Goal: Information Seeking & Learning: Learn about a topic

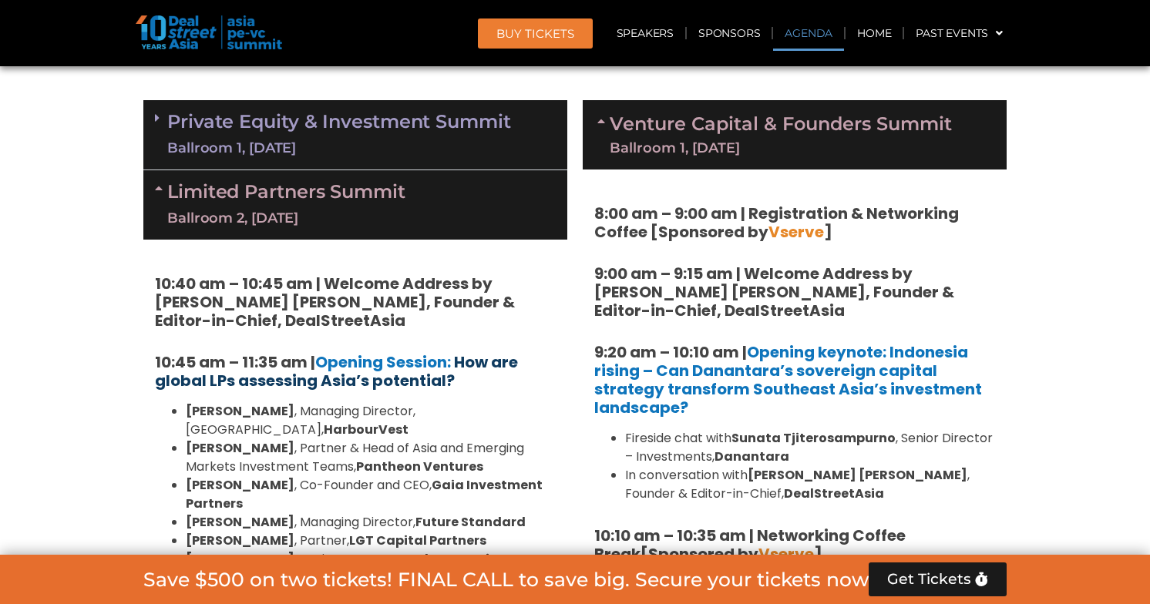
scroll to position [1077, 0]
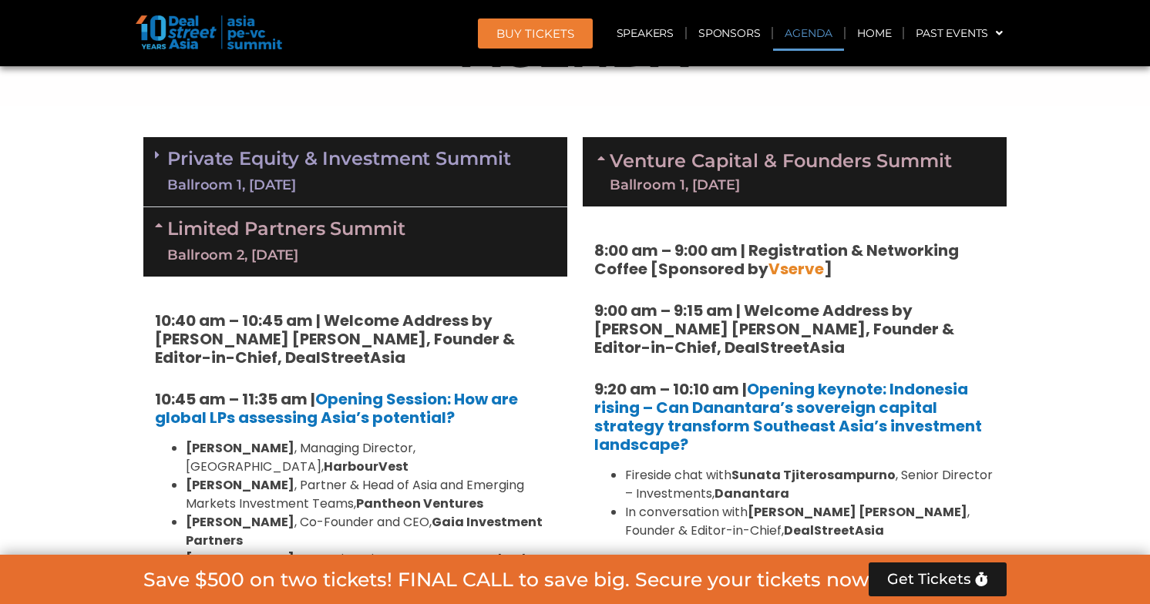
click at [408, 179] on div "Ballroom 1, [DATE]" at bounding box center [339, 185] width 344 height 19
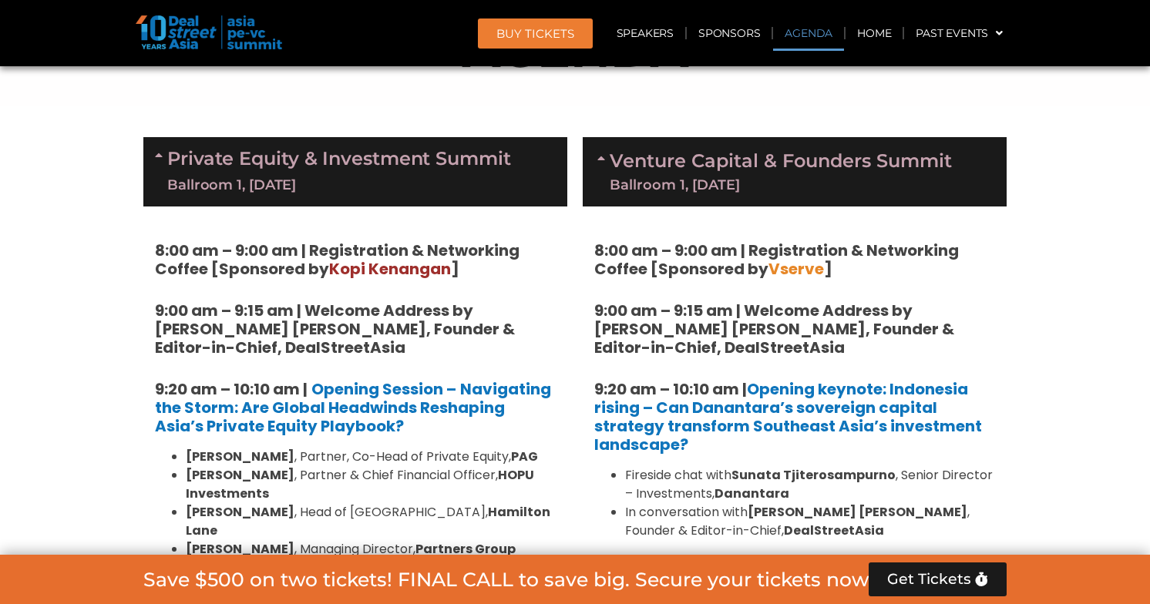
scroll to position [1095, 0]
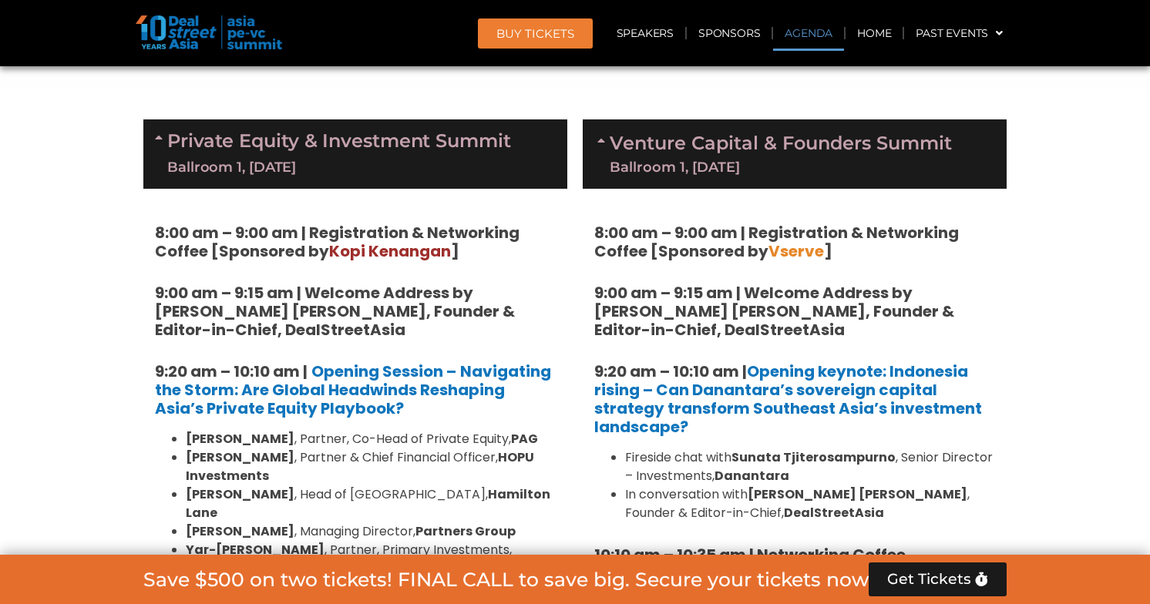
click at [431, 158] on div "Ballroom 1, [DATE]" at bounding box center [339, 167] width 344 height 19
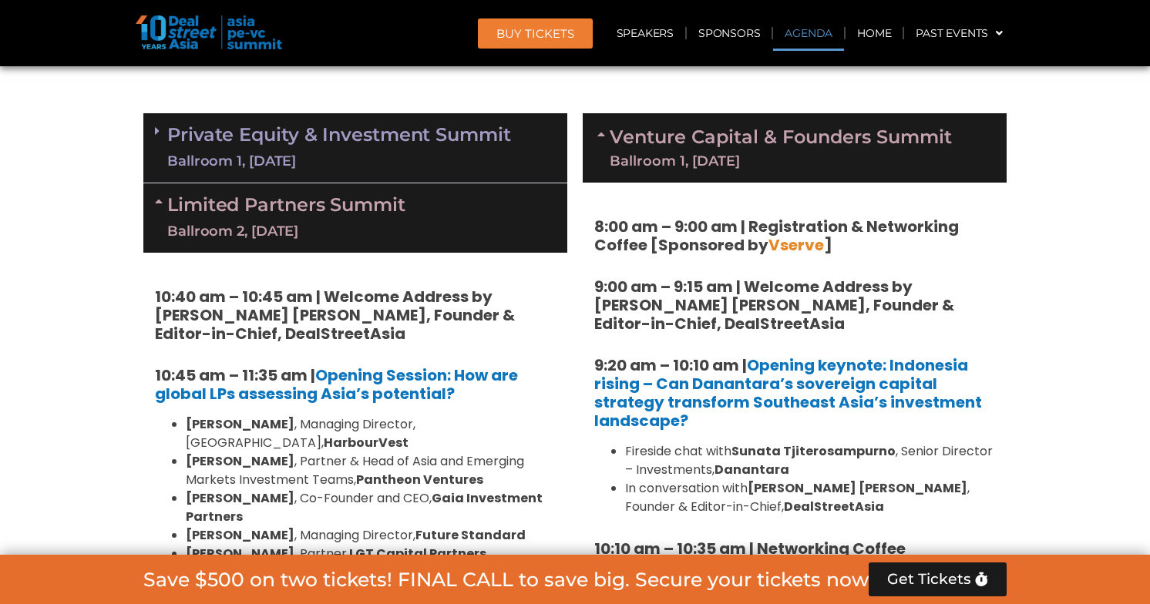
scroll to position [1081, 0]
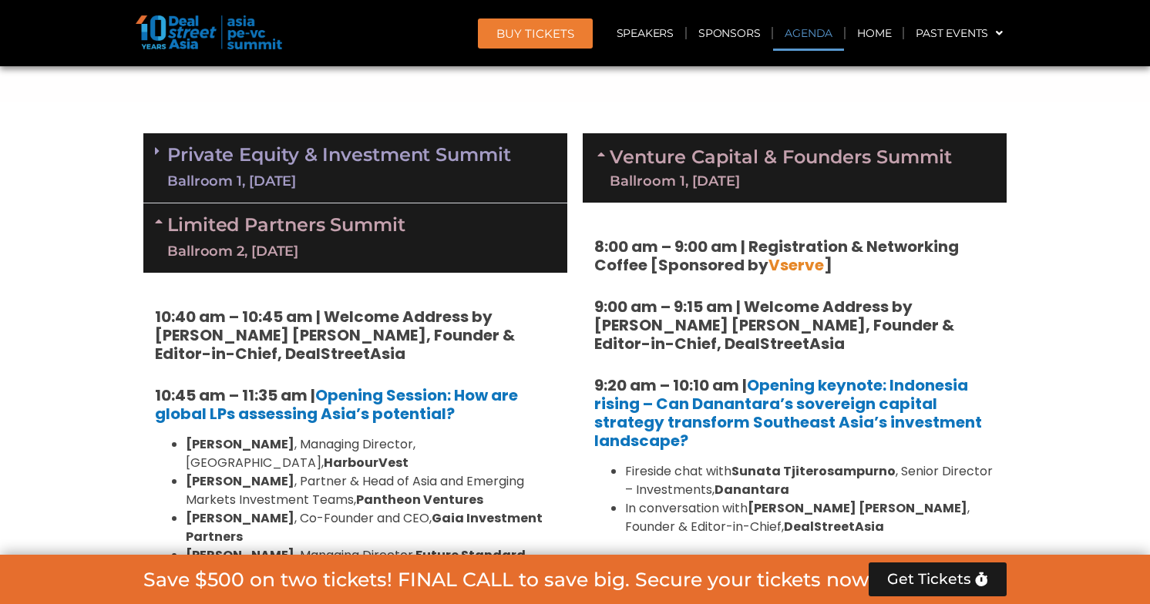
click at [426, 165] on link "Private Equity & Investment Summit Ballroom 1, [DATE]" at bounding box center [339, 168] width 344 height 46
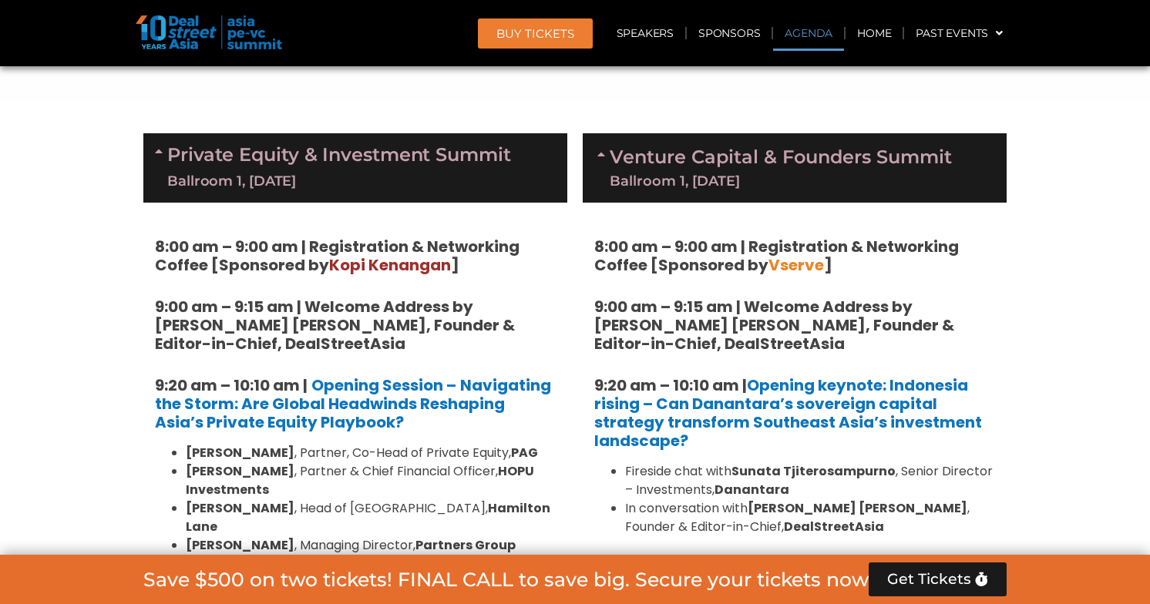
click at [423, 166] on link "Private Equity & Investment Summit Ballroom 1, [DATE]" at bounding box center [339, 168] width 344 height 46
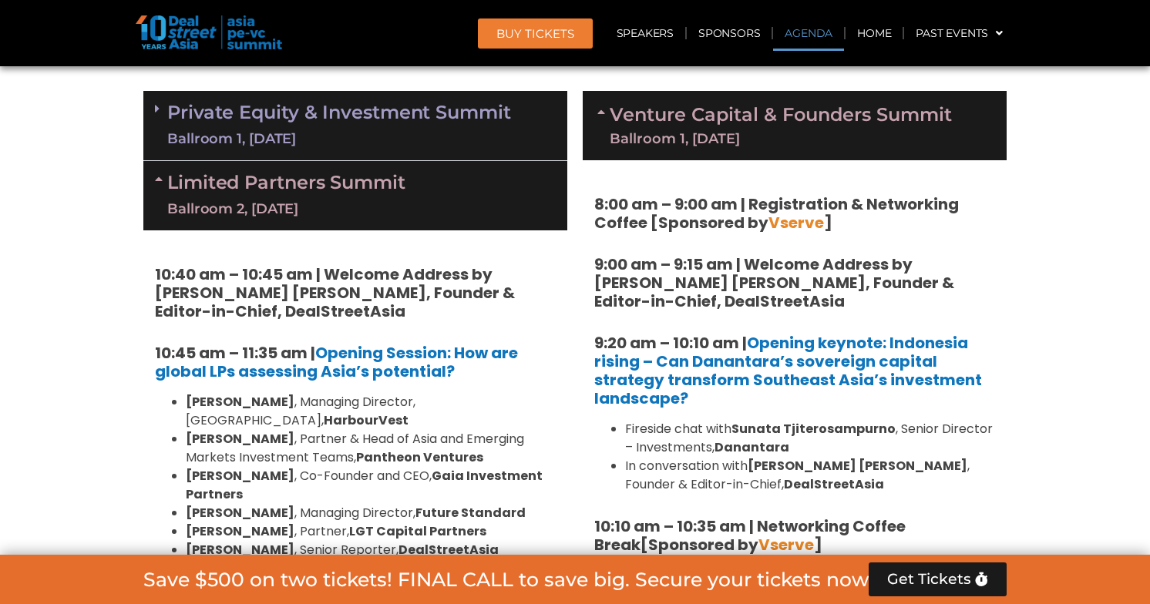
scroll to position [1123, 0]
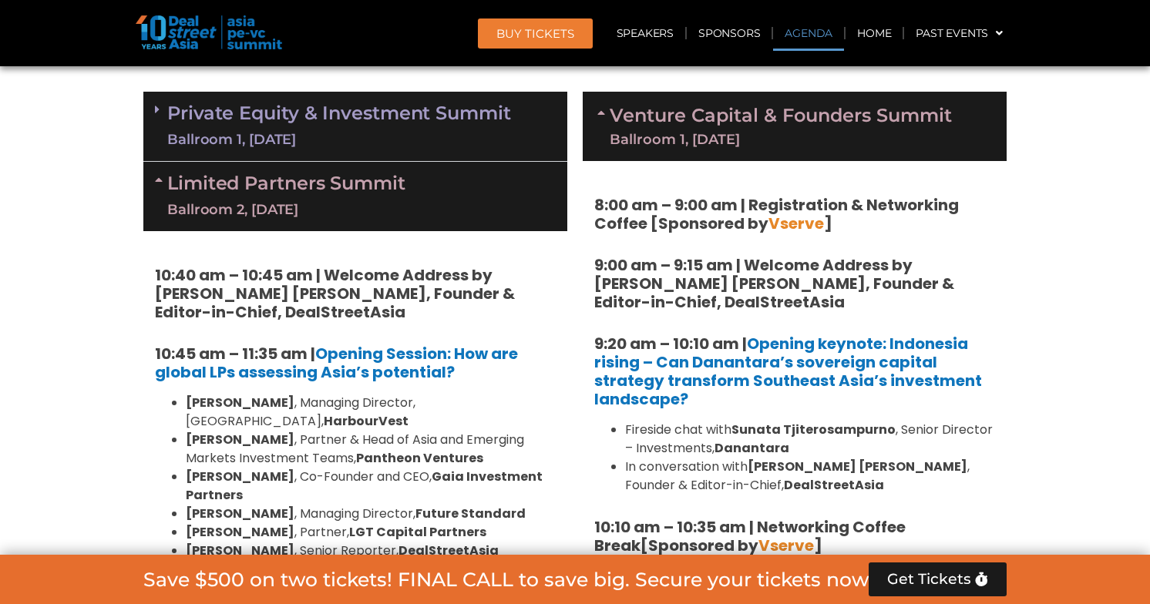
click at [379, 146] on div "Ballroom 1, [DATE]" at bounding box center [339, 139] width 344 height 19
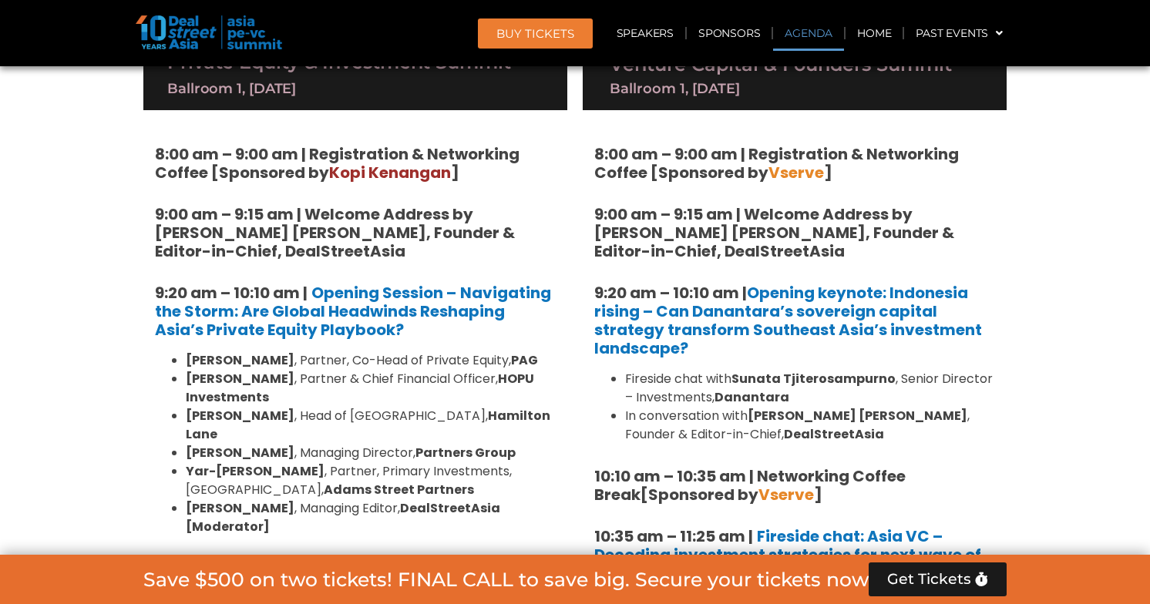
scroll to position [1137, 0]
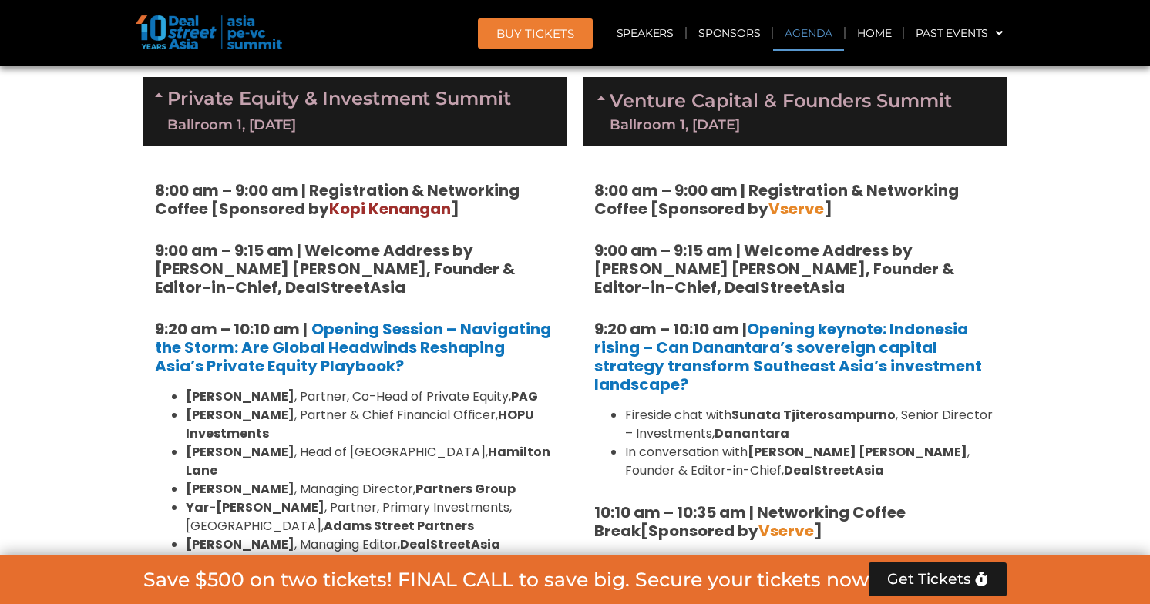
click at [411, 134] on div "Private Equity & Investment Summit Ballroom 1, [DATE]" at bounding box center [355, 111] width 424 height 69
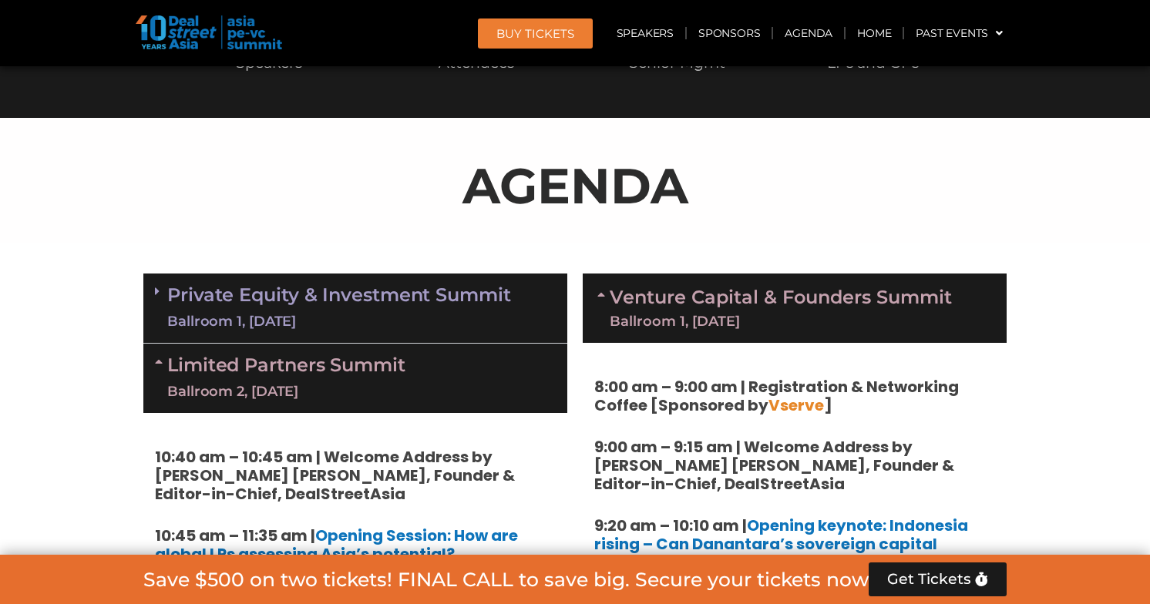
scroll to position [996, 0]
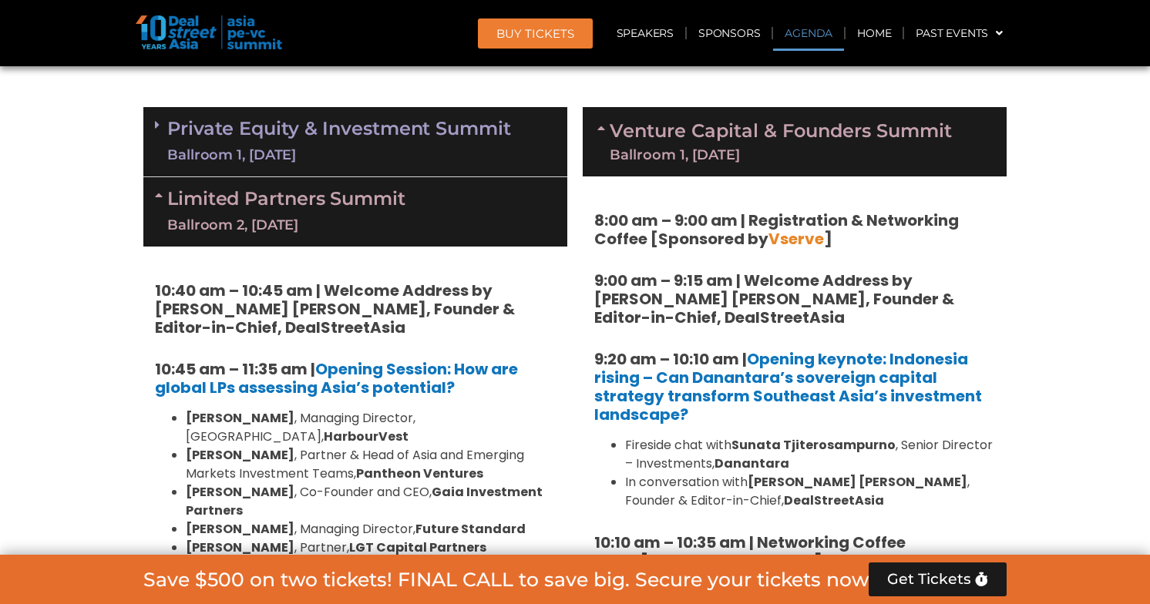
click at [435, 137] on link "Private Equity & Investment Summit Ballroom 1, [DATE]" at bounding box center [339, 142] width 344 height 46
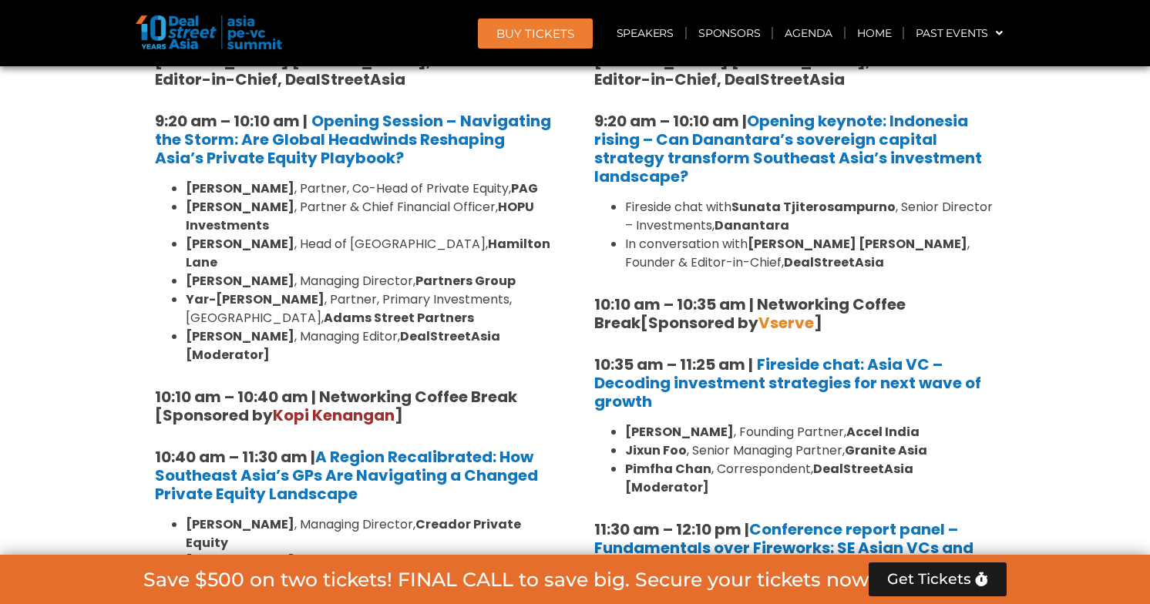
scroll to position [938, 0]
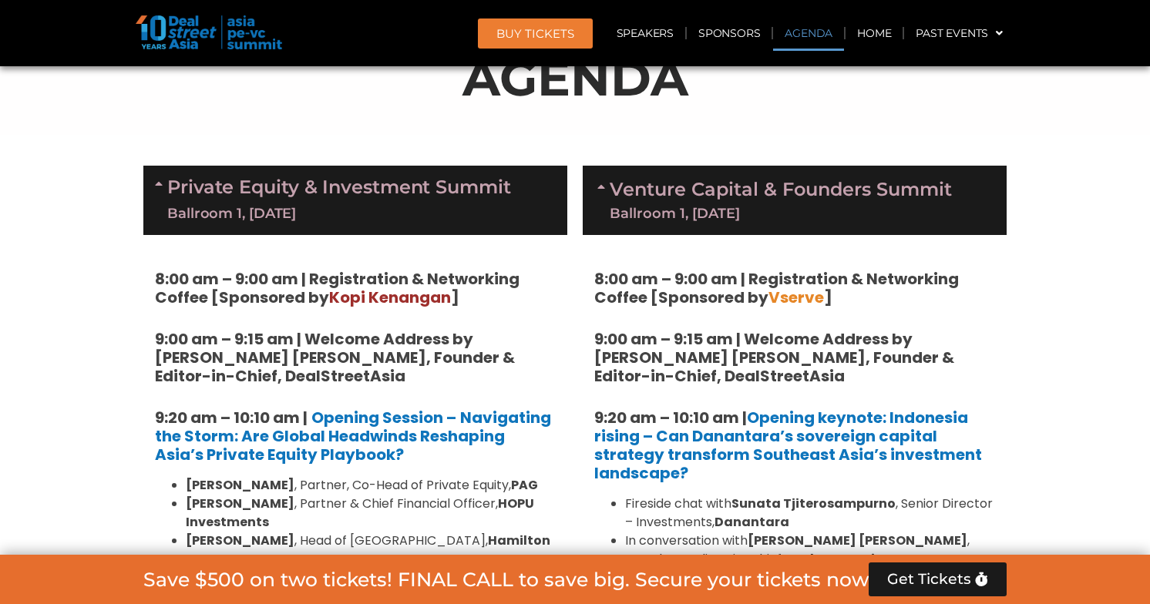
click at [468, 181] on link "Private Equity & Investment Summit Ballroom 1, [DATE]" at bounding box center [339, 200] width 344 height 46
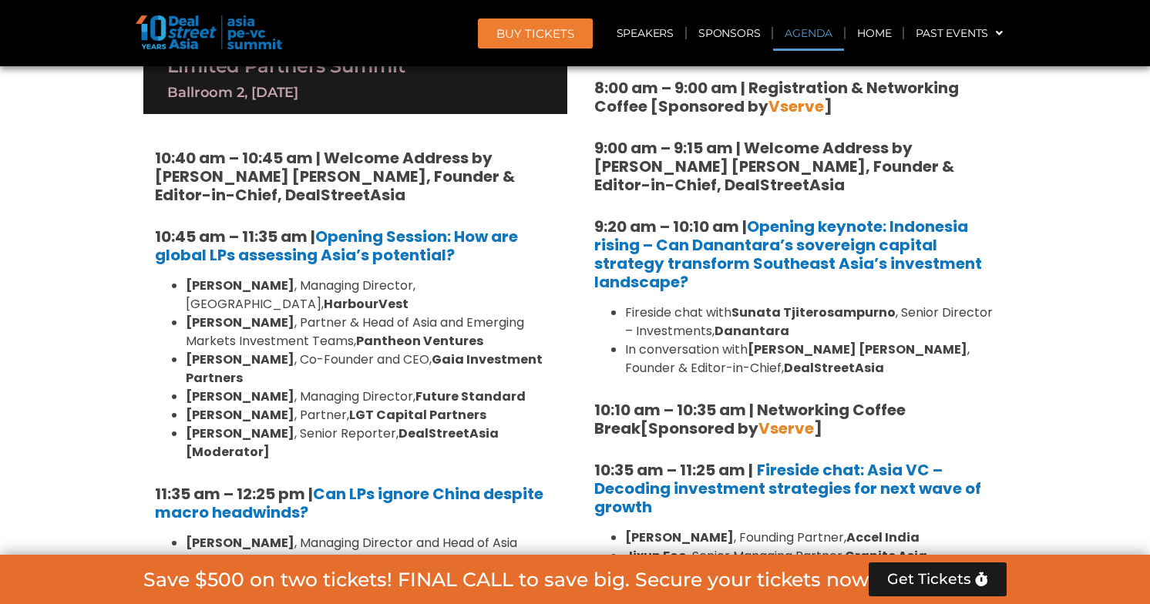
scroll to position [1167, 0]
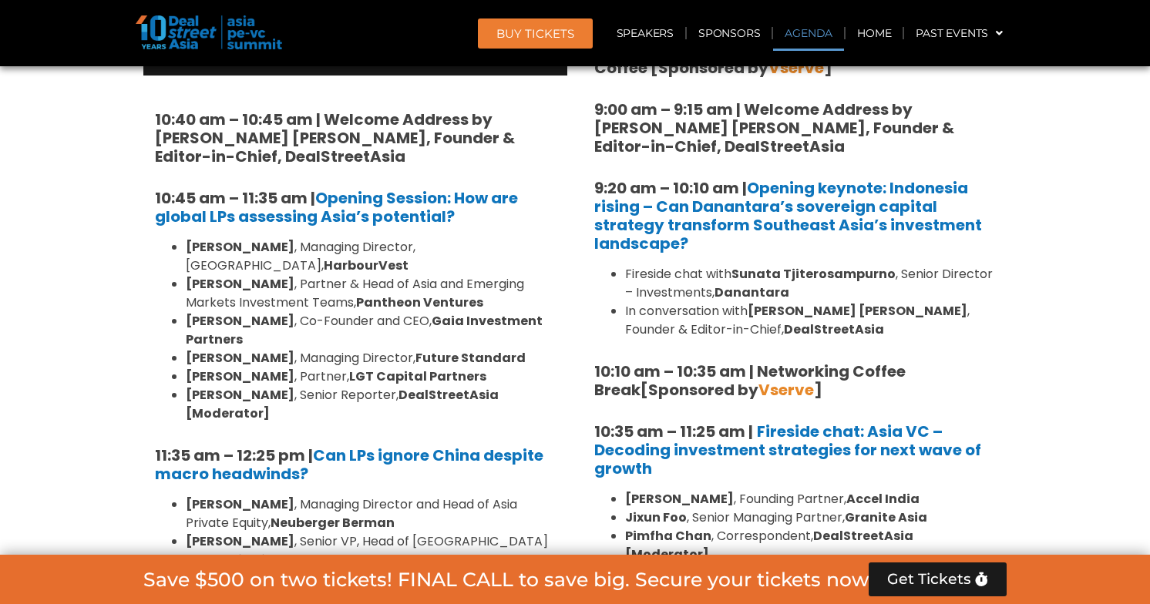
click at [378, 275] on li "[PERSON_NAME] , Partner & Head of Asia and Emerging Markets Investment Teams, P…" at bounding box center [371, 293] width 370 height 37
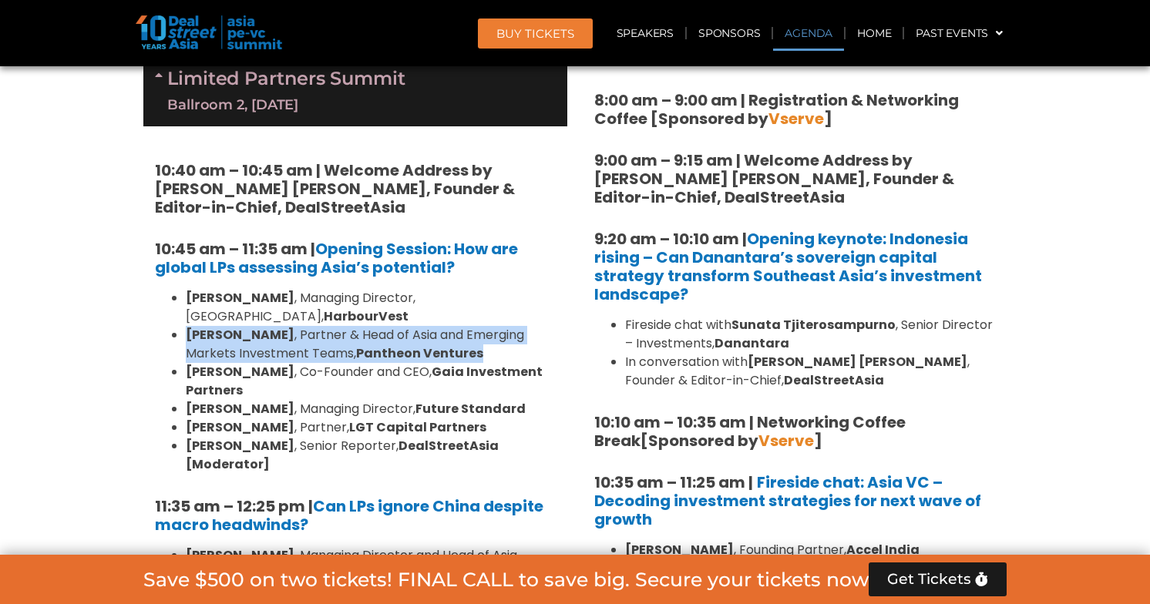
scroll to position [976, 0]
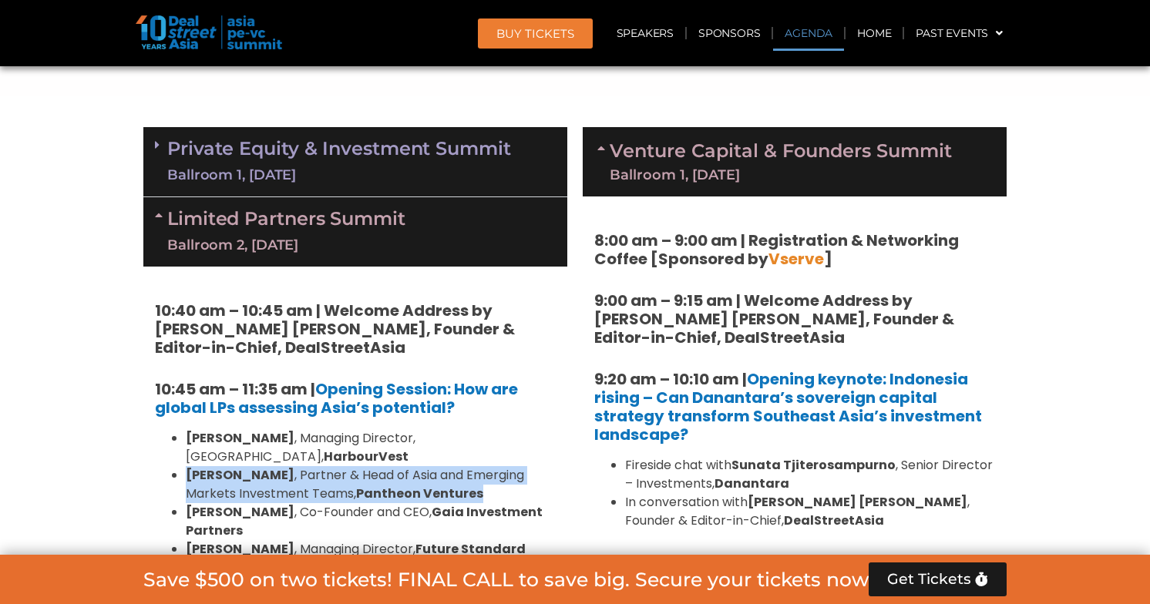
click at [405, 166] on div "Ballroom 1, [DATE]" at bounding box center [339, 175] width 344 height 19
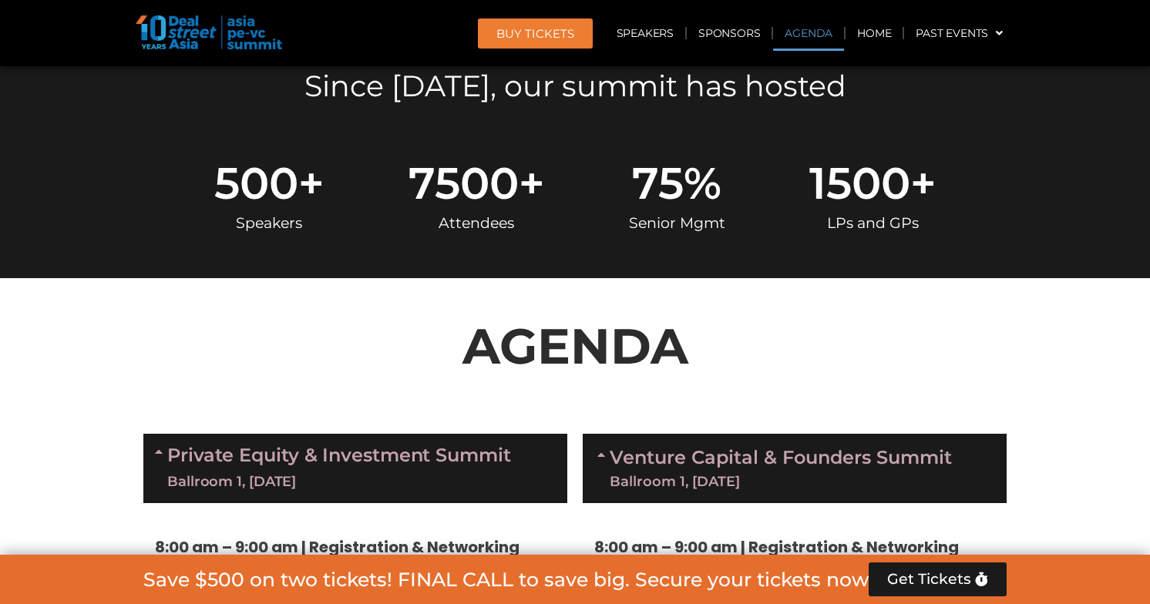
scroll to position [771, 0]
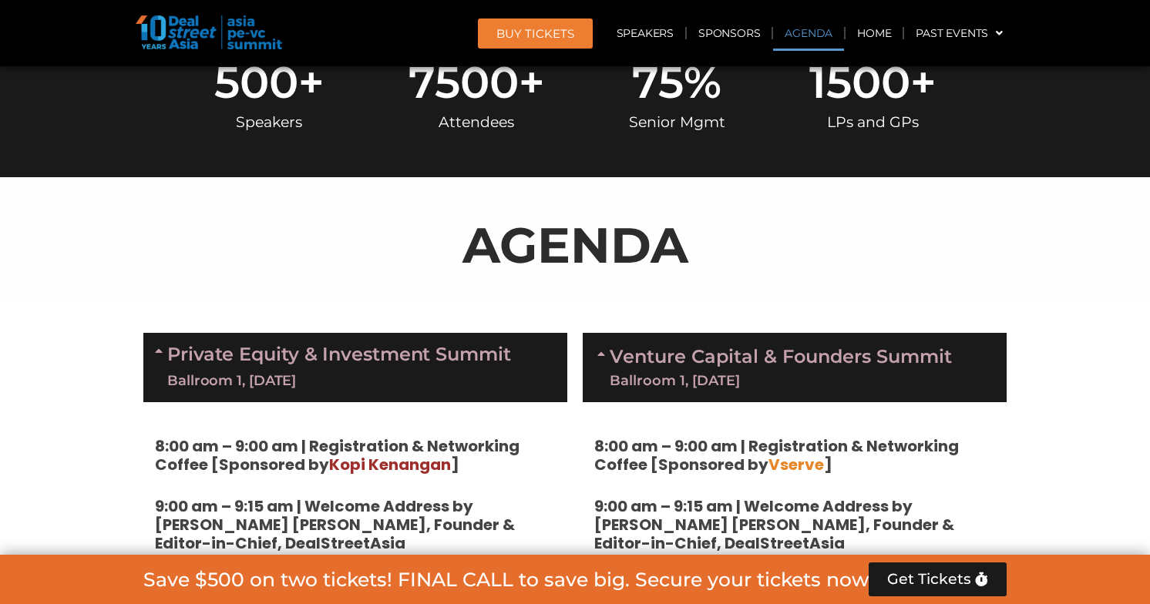
click at [464, 333] on div "Private Equity & Investment Summit Ballroom 1, [DATE]" at bounding box center [355, 367] width 424 height 69
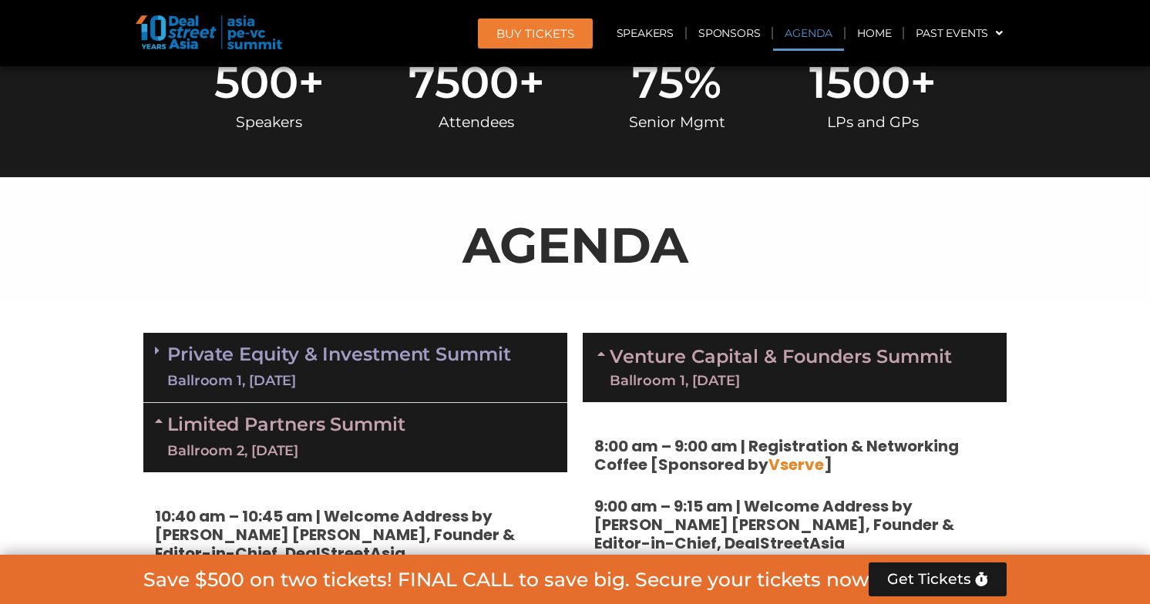
click at [664, 355] on link "Venture Capital & Founders​ Summit Ballroom 1, [DATE]" at bounding box center [780, 368] width 342 height 40
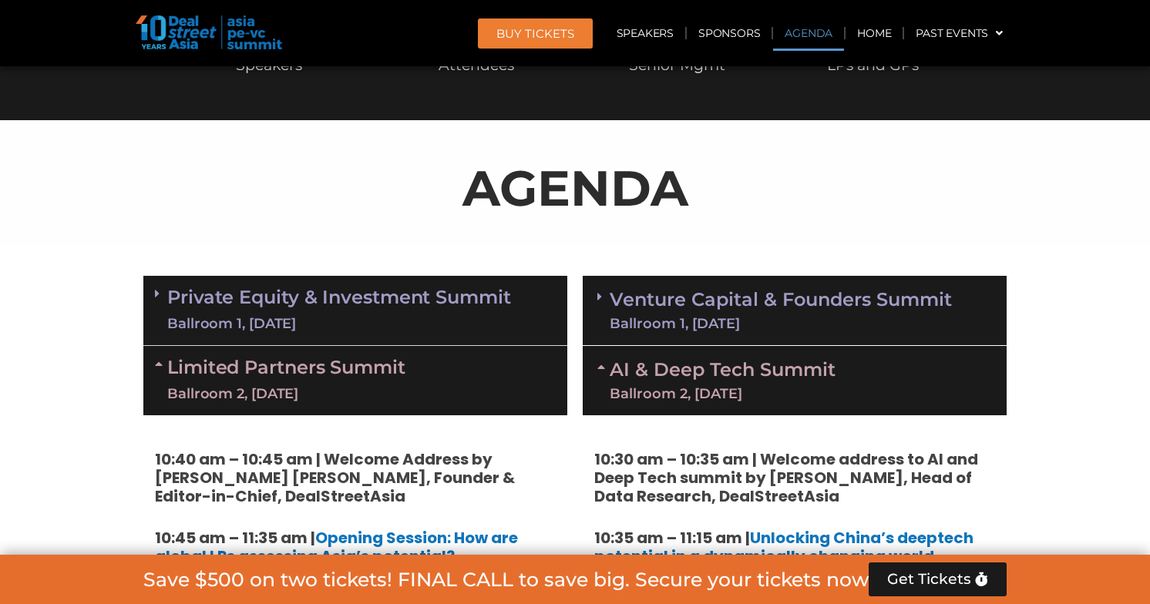
scroll to position [848, 0]
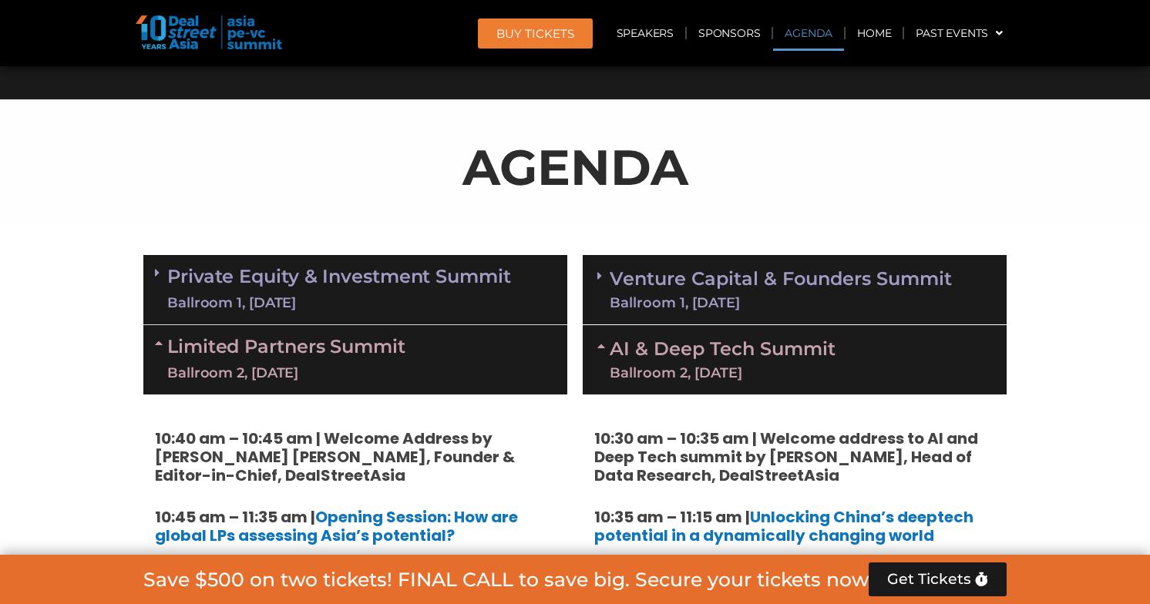
click at [724, 334] on div "AI & Deep Tech Summit Ballroom 2, [DATE]" at bounding box center [795, 359] width 424 height 69
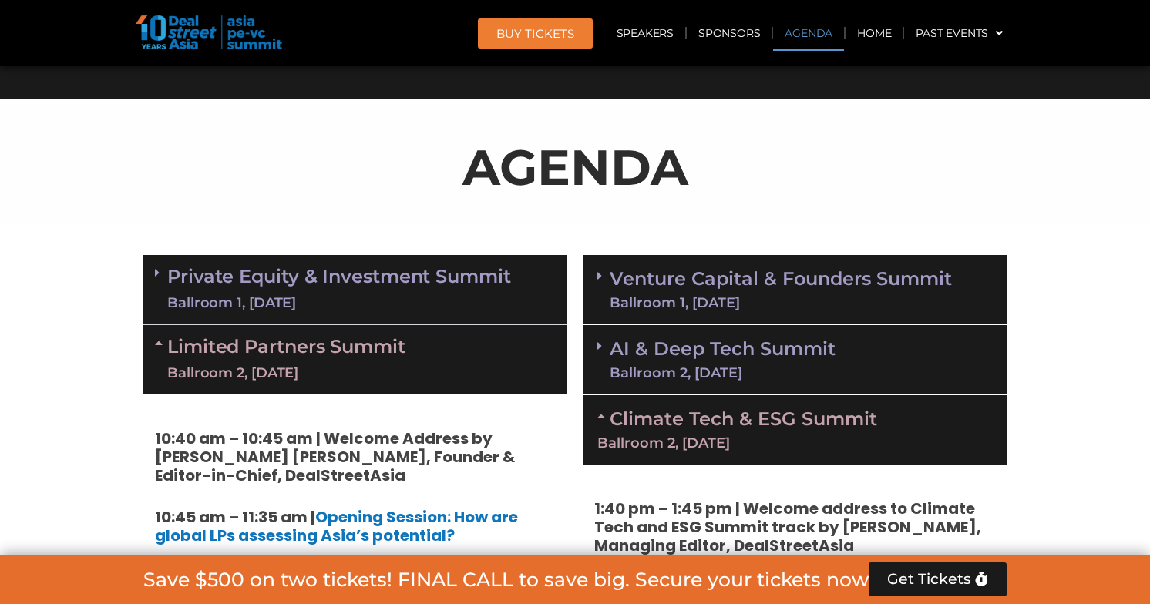
click at [777, 416] on link "Climate Tech & ESG Summit Ballroom 2, [DATE]" at bounding box center [794, 429] width 395 height 42
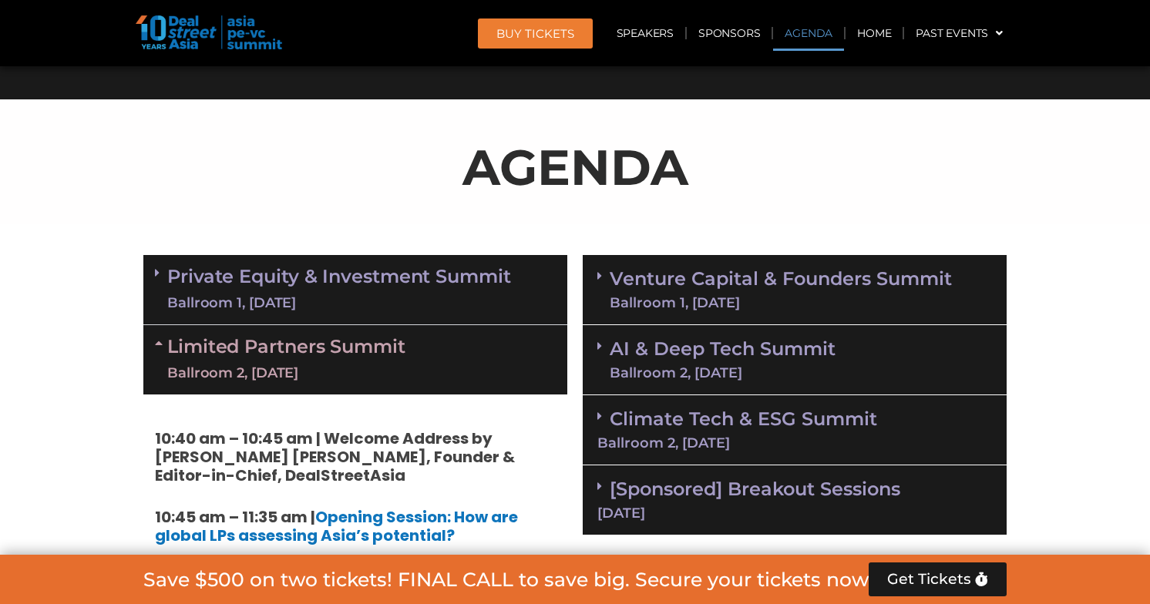
click at [734, 439] on div "Ballroom 2, [DATE]" at bounding box center [794, 443] width 395 height 14
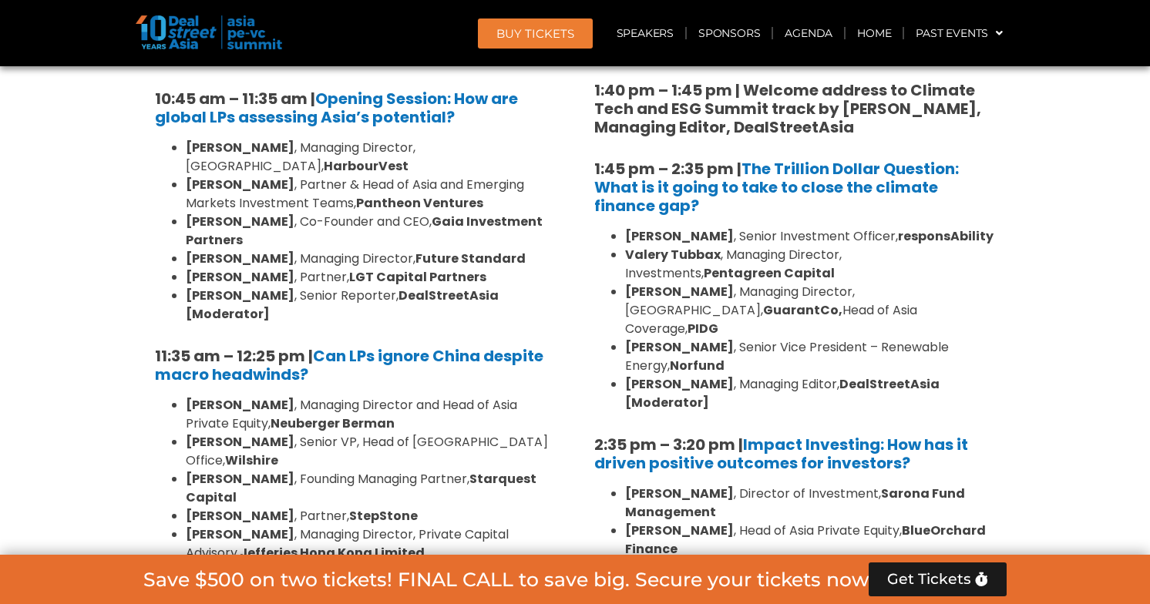
scroll to position [1371, 0]
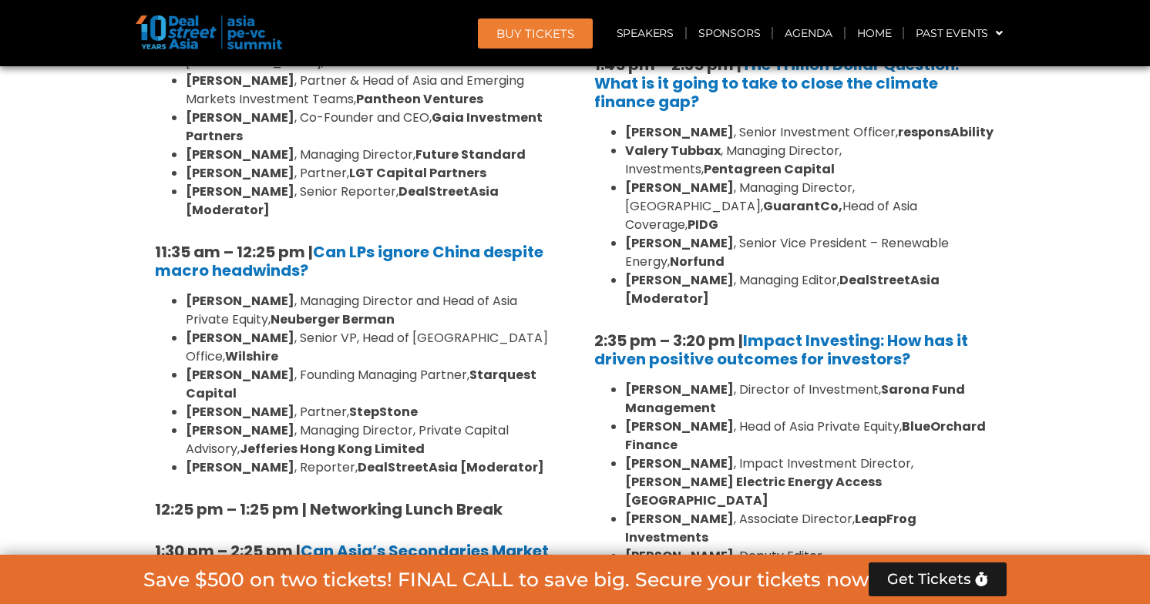
click at [769, 208] on li "[PERSON_NAME] , Managing Director, [GEOGRAPHIC_DATA], GuarantCo, Head of Asia C…" at bounding box center [810, 206] width 370 height 55
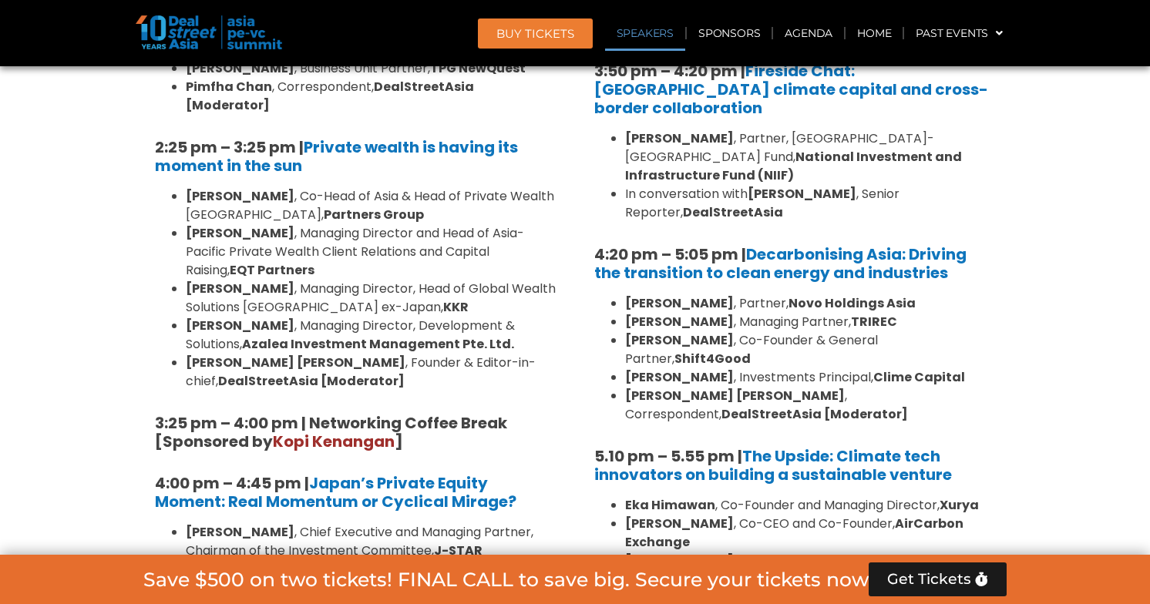
scroll to position [1969, 0]
